Goal: Check status: Check status

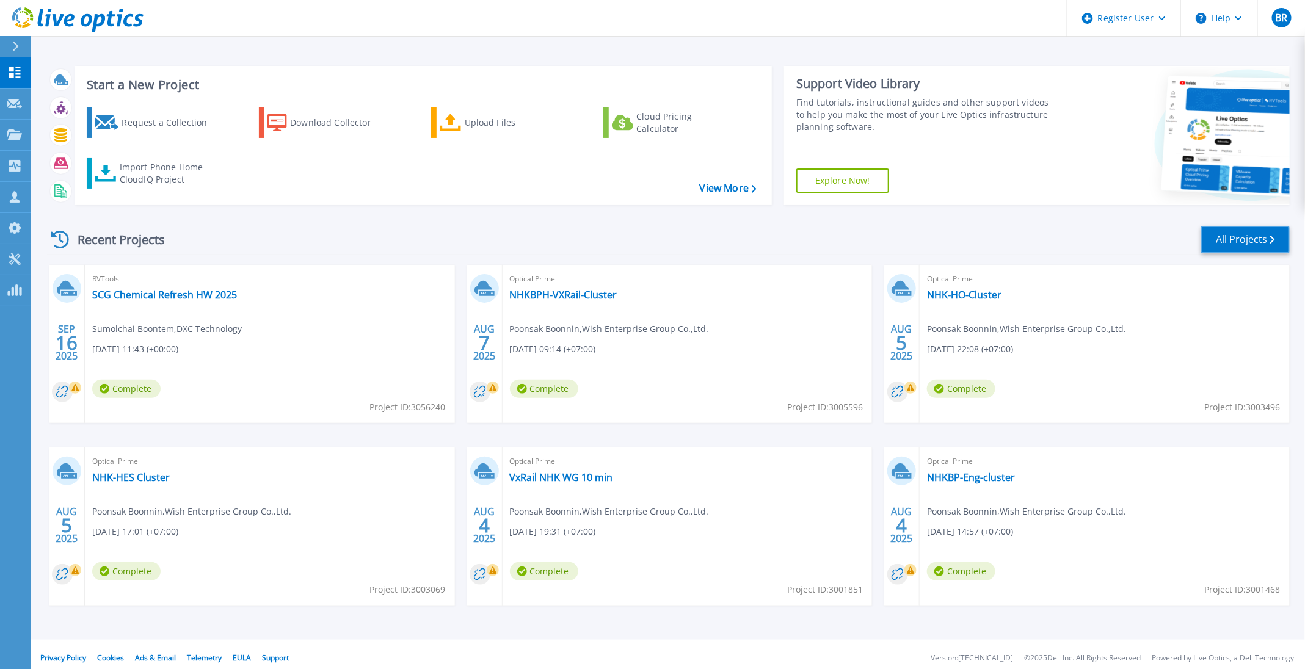
click at [1087, 235] on link "All Projects" at bounding box center [1245, 239] width 89 height 27
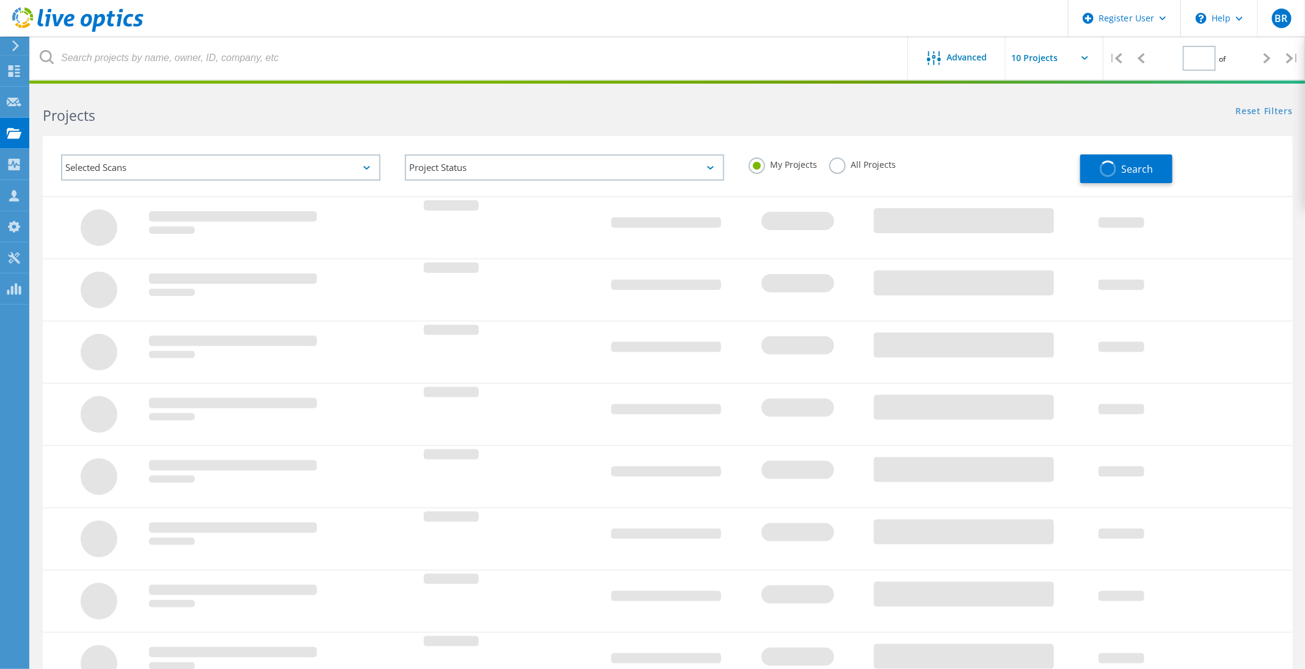
type input "1"
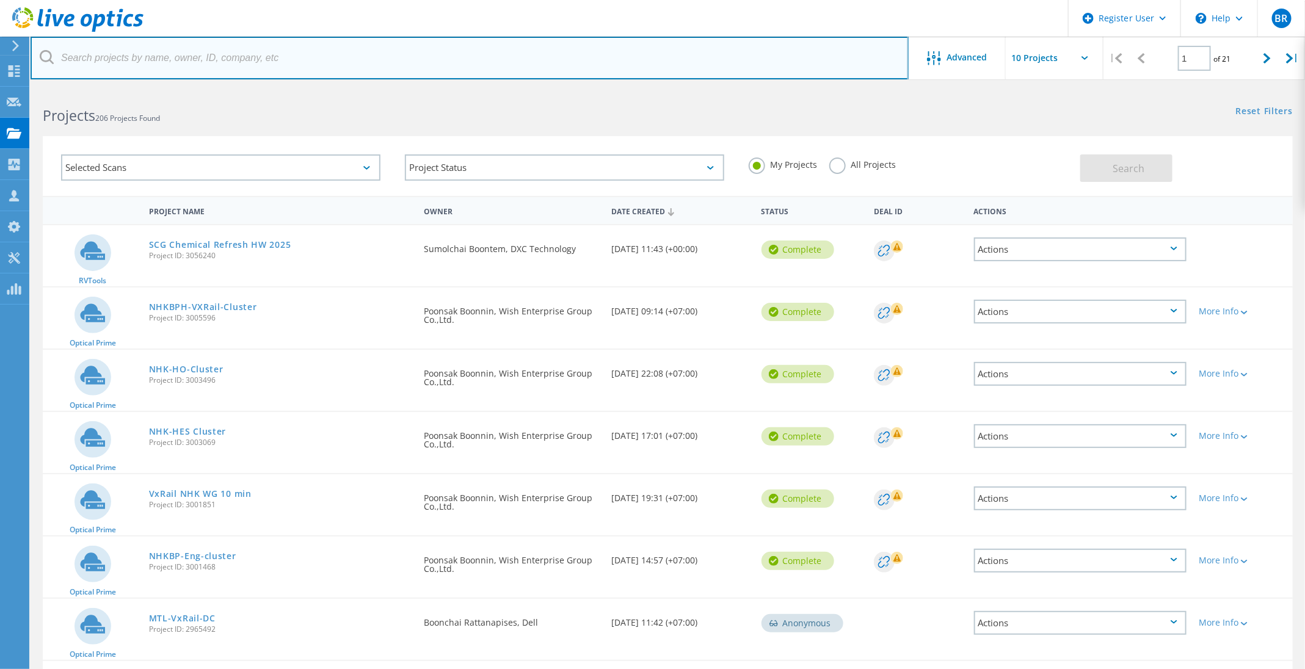
click at [305, 68] on input "text" at bounding box center [470, 58] width 878 height 43
type input "nok"
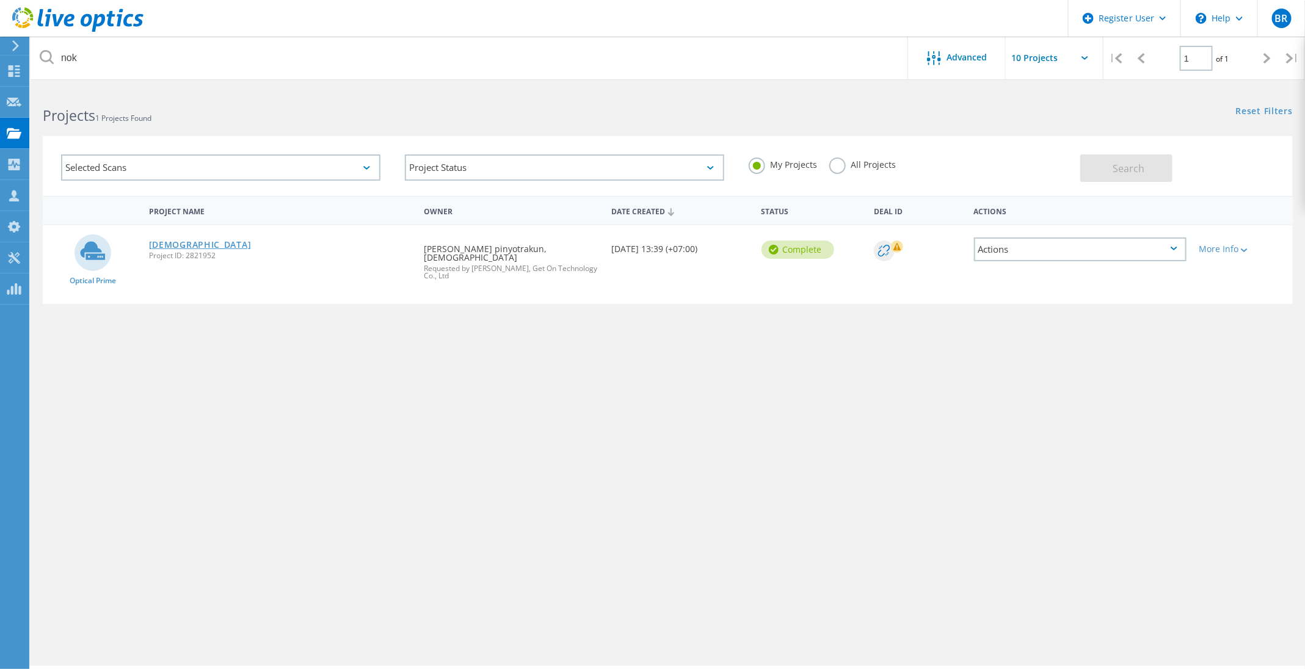
click at [162, 241] on link "[DEMOGRAPHIC_DATA]" at bounding box center [200, 245] width 103 height 9
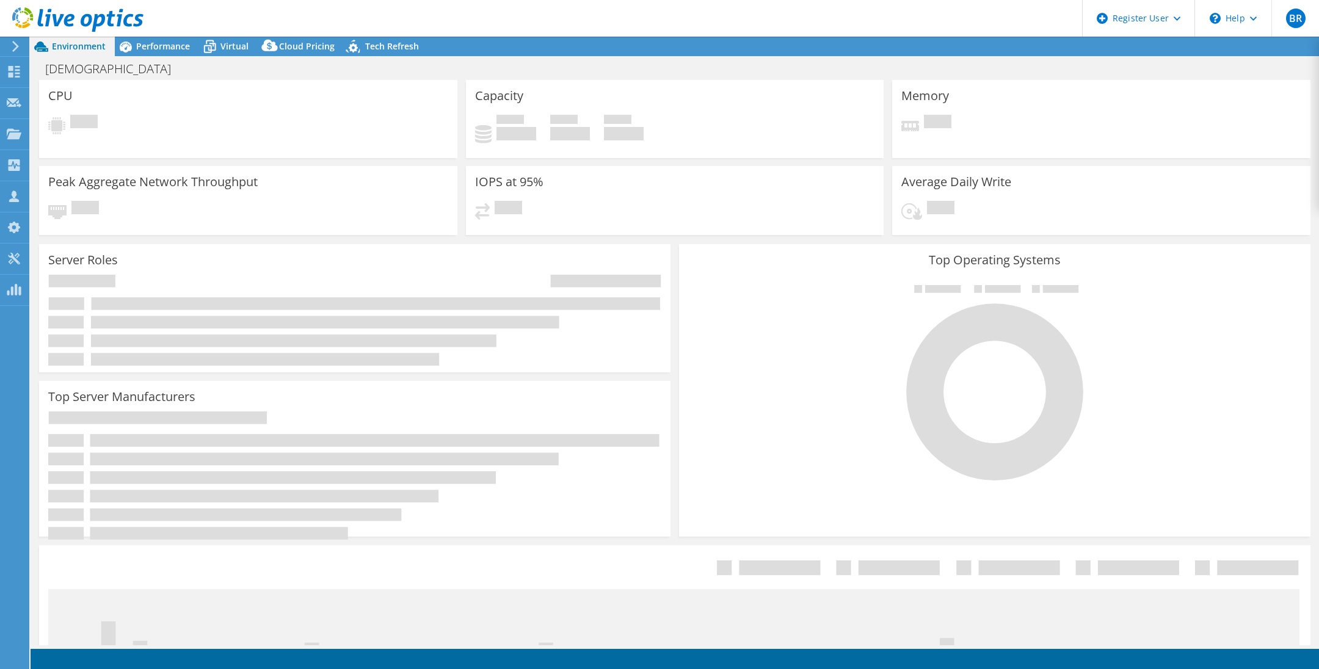
select select "[GEOGRAPHIC_DATA]"
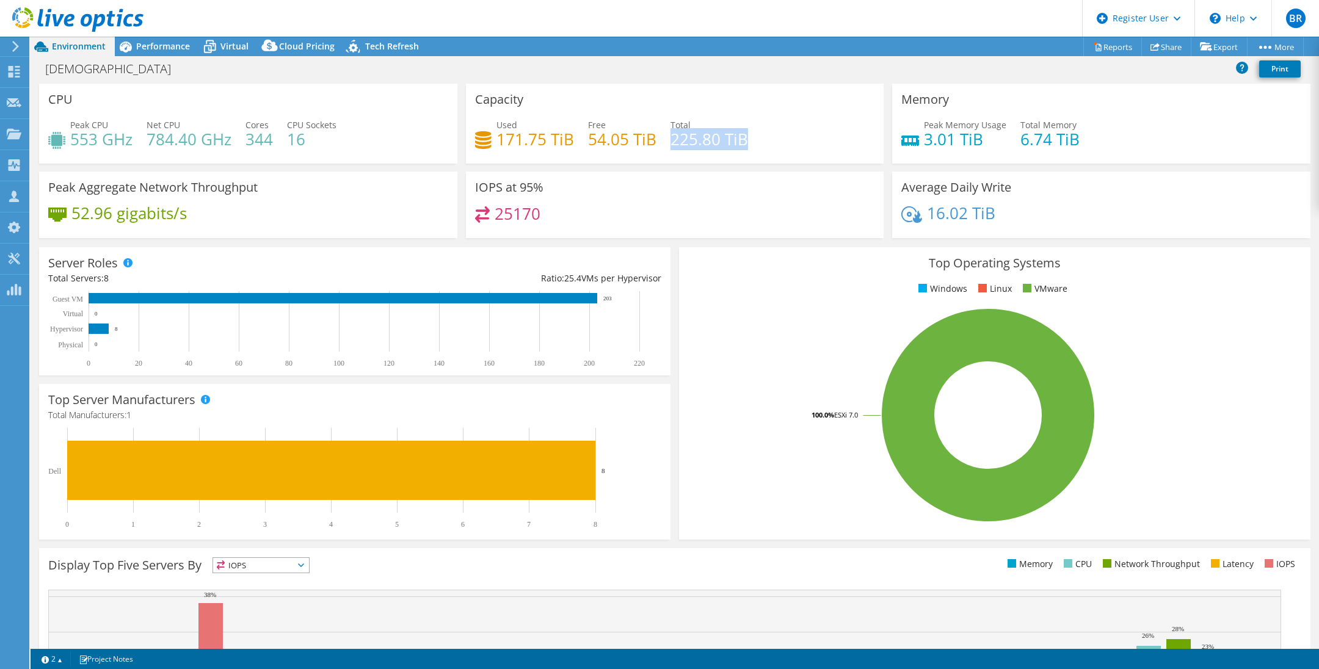
drag, startPoint x: 667, startPoint y: 136, endPoint x: 746, endPoint y: 142, distance: 79.1
click at [746, 142] on div "Used 171.75 TiB Free 54.05 TiB Total 225.80 TiB" at bounding box center [675, 138] width 400 height 40
click at [161, 46] on span "Performance" at bounding box center [163, 46] width 54 height 12
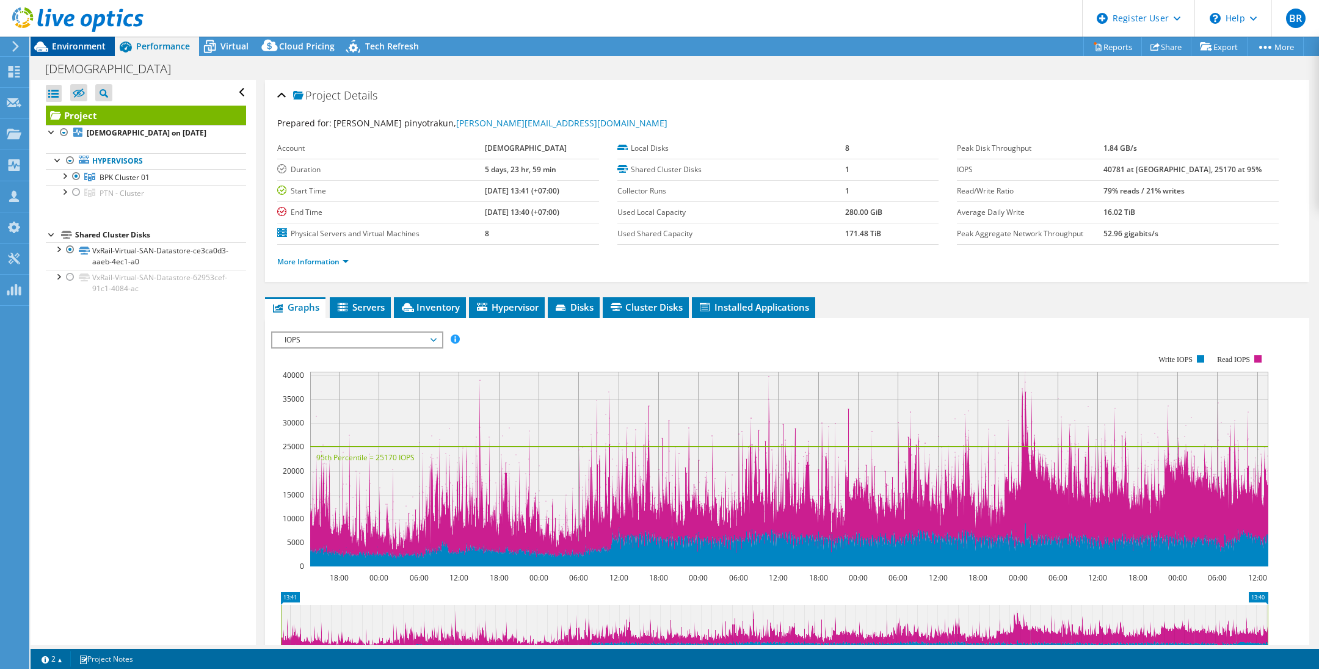
click at [84, 47] on span "Environment" at bounding box center [79, 46] width 54 height 12
